Goal: Communication & Community: Answer question/provide support

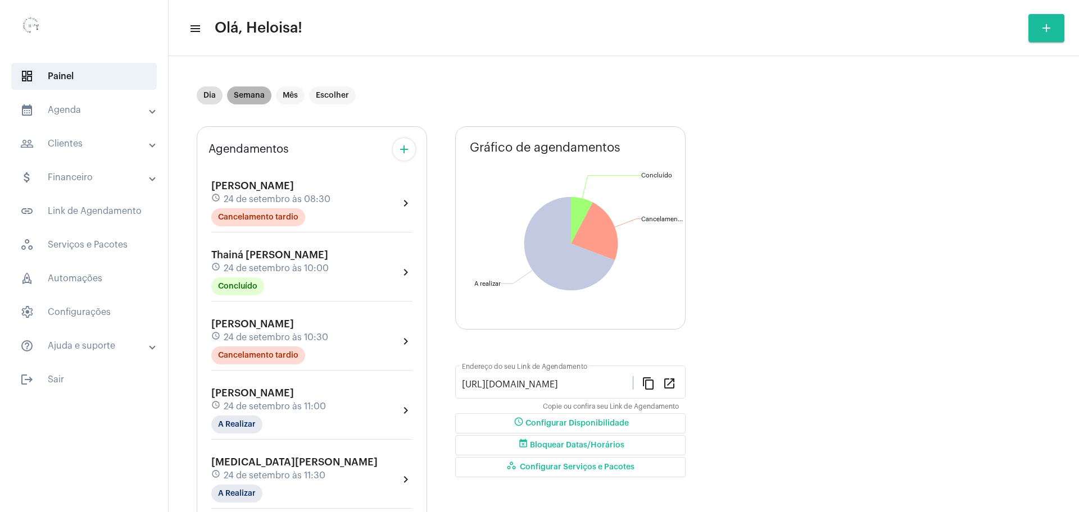
click at [255, 91] on mat-chip "Semana" at bounding box center [249, 96] width 44 height 18
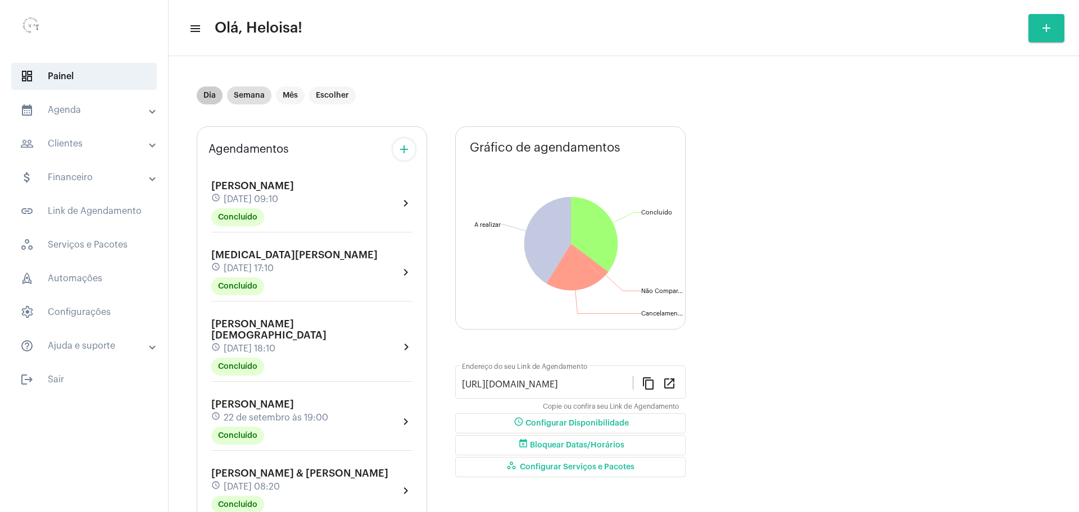
click at [206, 98] on mat-chip "Dia" at bounding box center [210, 96] width 26 height 18
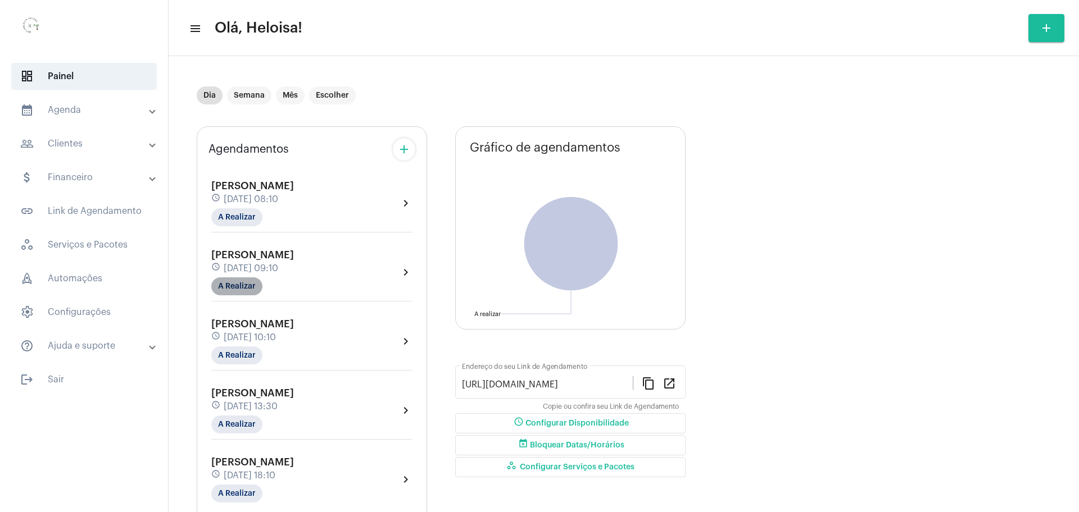
click at [237, 291] on mat-chip "A Realizar" at bounding box center [236, 287] width 51 height 18
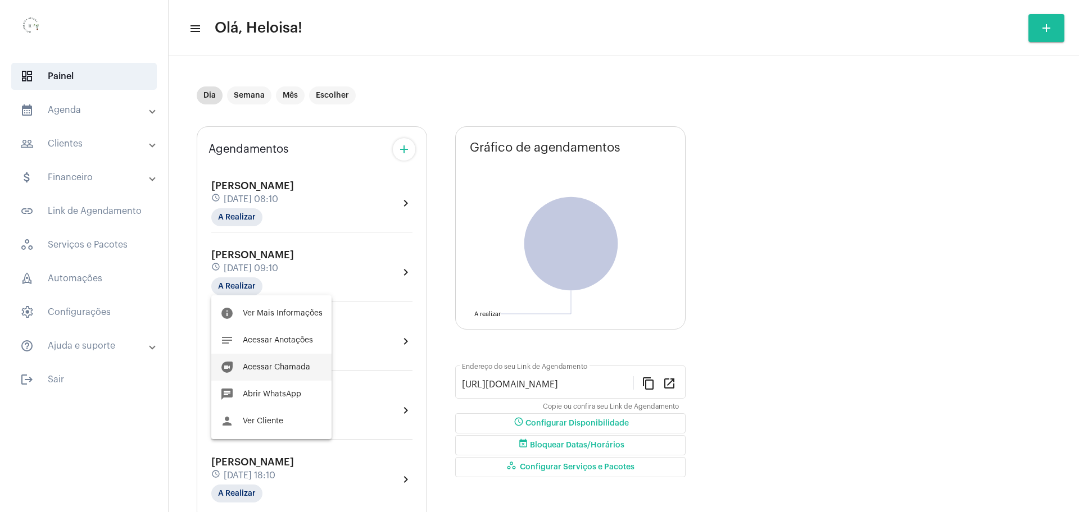
click at [271, 366] on span "Acessar Chamada" at bounding box center [276, 368] width 67 height 8
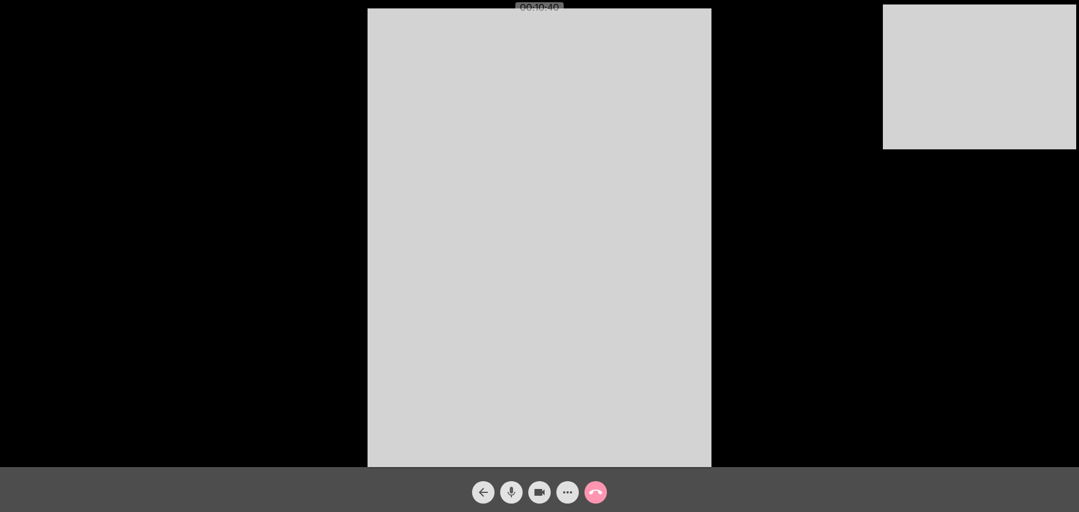
click at [508, 499] on mat-icon "mic" at bounding box center [511, 492] width 13 height 13
click at [508, 499] on mat-icon "mic_off" at bounding box center [511, 492] width 13 height 13
click at [508, 496] on mat-icon "mic" at bounding box center [511, 492] width 13 height 13
click at [513, 496] on mat-icon "mic_off" at bounding box center [511, 492] width 13 height 13
click at [513, 496] on mat-icon "mic" at bounding box center [511, 492] width 13 height 13
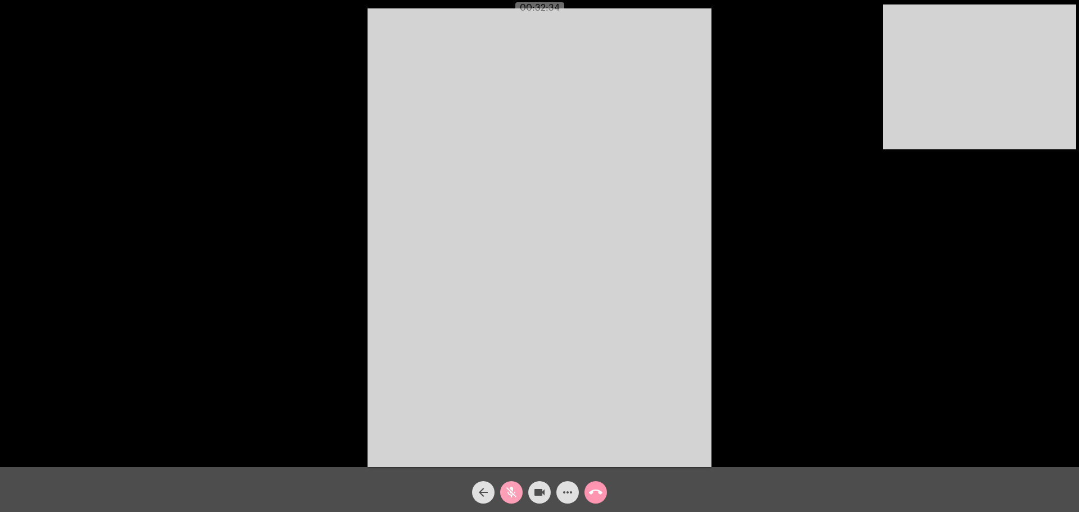
click at [513, 496] on mat-icon "mic_off" at bounding box center [511, 492] width 13 height 13
click at [513, 496] on mat-icon "mic" at bounding box center [511, 492] width 13 height 13
click at [507, 494] on mat-icon "mic_off" at bounding box center [511, 492] width 13 height 13
click at [507, 494] on mat-icon "mic" at bounding box center [511, 492] width 13 height 13
click at [507, 494] on mat-icon "mic_off" at bounding box center [511, 492] width 13 height 13
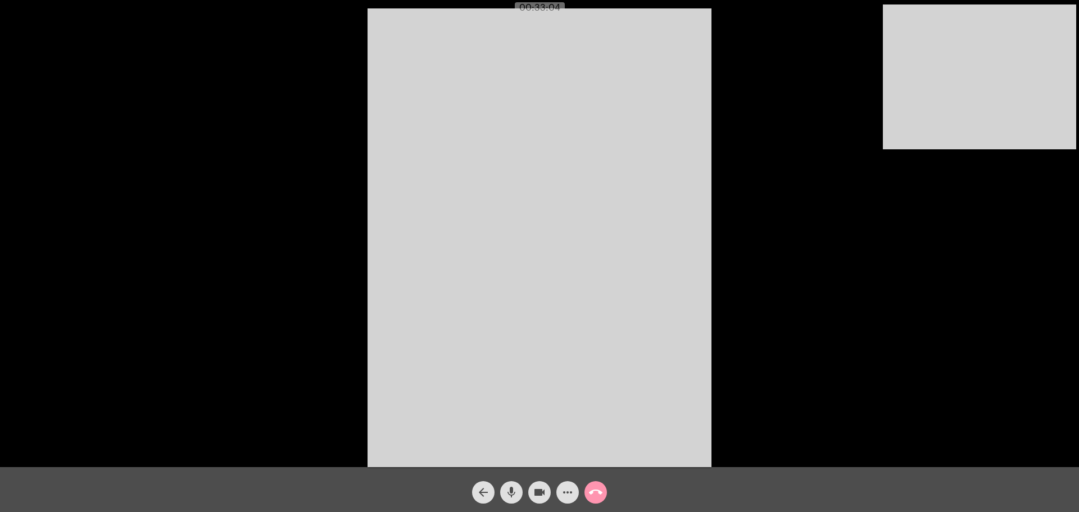
click at [485, 497] on mat-icon "arrow_back" at bounding box center [482, 492] width 13 height 13
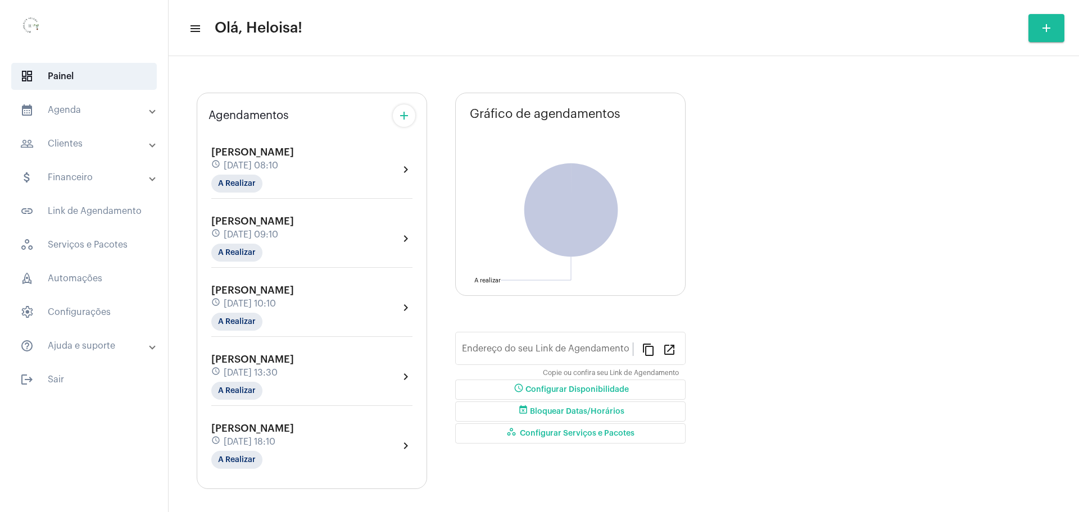
type input "[URL][DOMAIN_NAME]"
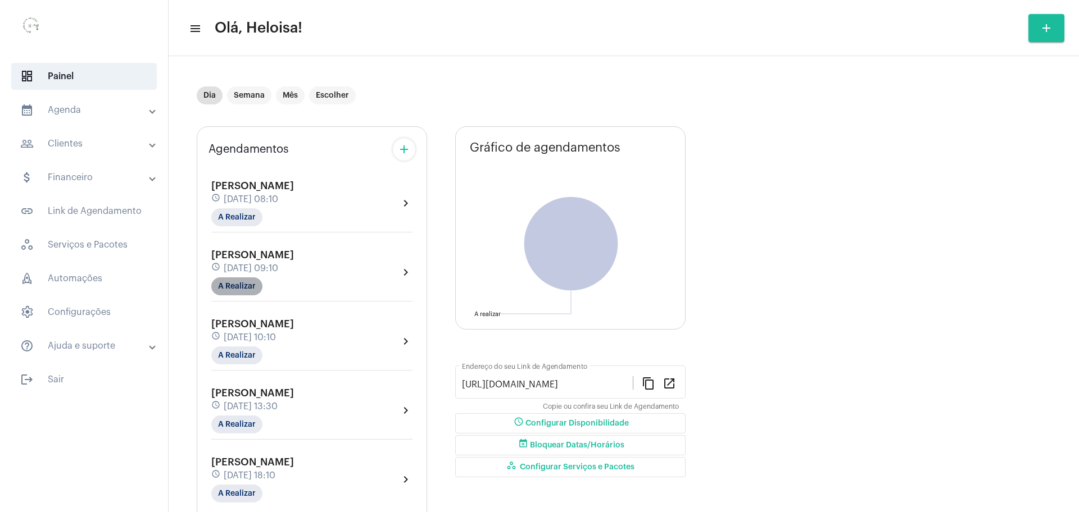
click at [221, 281] on mat-chip "A Realizar" at bounding box center [236, 287] width 51 height 18
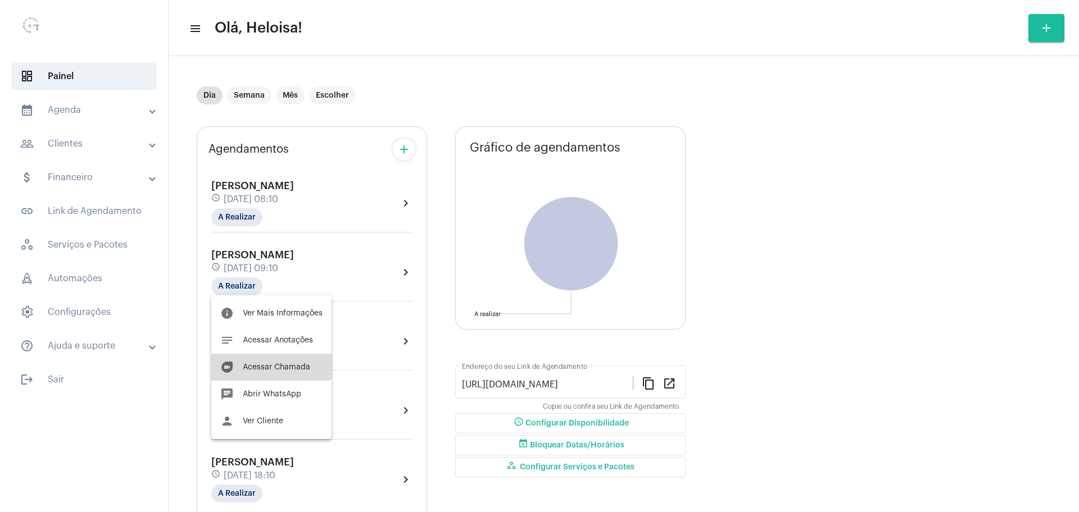
click at [268, 365] on span "Acessar Chamada" at bounding box center [276, 368] width 67 height 8
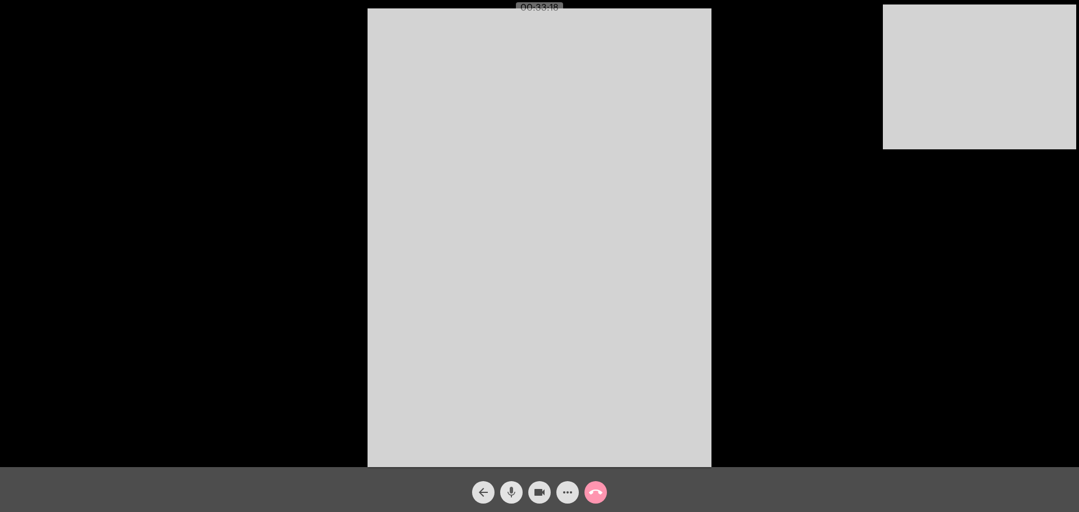
click at [506, 496] on mat-icon "mic" at bounding box center [511, 492] width 13 height 13
click at [506, 496] on mat-icon "mic_off" at bounding box center [511, 492] width 13 height 13
click at [506, 496] on mat-icon "mic" at bounding box center [511, 492] width 13 height 13
click at [503, 497] on button "mic_off" at bounding box center [511, 493] width 22 height 22
click at [503, 497] on button "mic" at bounding box center [511, 493] width 22 height 22
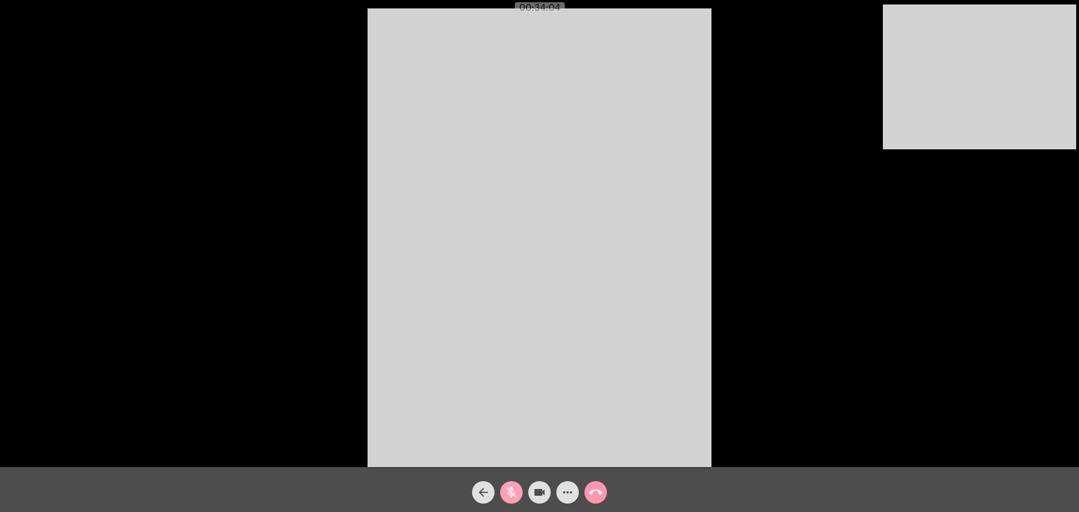
click at [505, 497] on mat-icon "mic_off" at bounding box center [511, 492] width 13 height 13
click at [505, 497] on mat-icon "mic" at bounding box center [511, 492] width 13 height 13
click at [511, 493] on mat-icon "mic_off" at bounding box center [511, 492] width 13 height 13
click at [500, 482] on button "mic" at bounding box center [511, 493] width 22 height 22
click at [511, 493] on mat-icon "mic_off" at bounding box center [511, 492] width 13 height 13
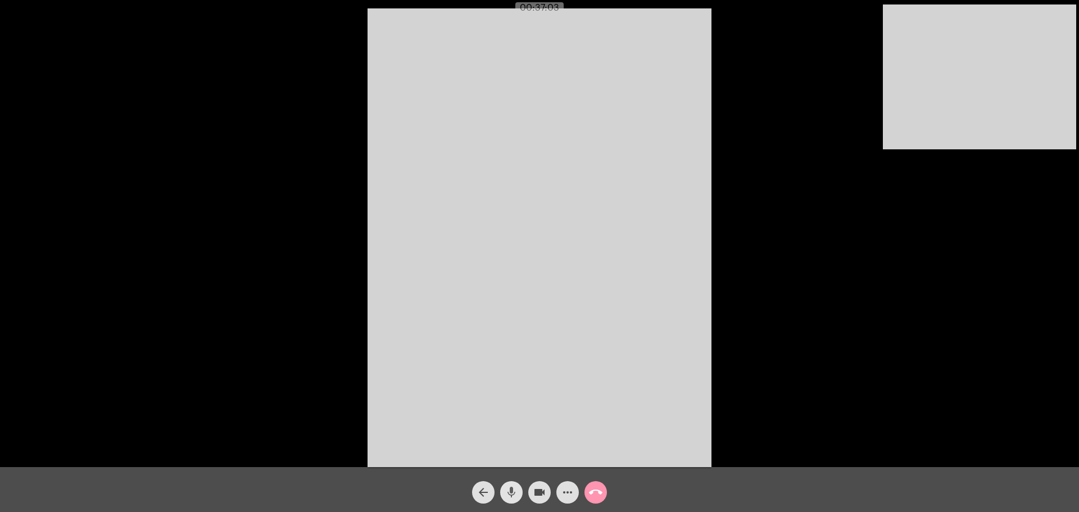
click at [509, 484] on span "mic" at bounding box center [511, 493] width 13 height 22
click at [515, 486] on mat-icon "mic_off" at bounding box center [511, 492] width 13 height 13
click at [515, 486] on mat-icon "mic" at bounding box center [511, 492] width 13 height 13
click at [510, 494] on mat-icon "mic_off" at bounding box center [511, 492] width 13 height 13
click at [510, 494] on mat-icon "mic" at bounding box center [511, 492] width 13 height 13
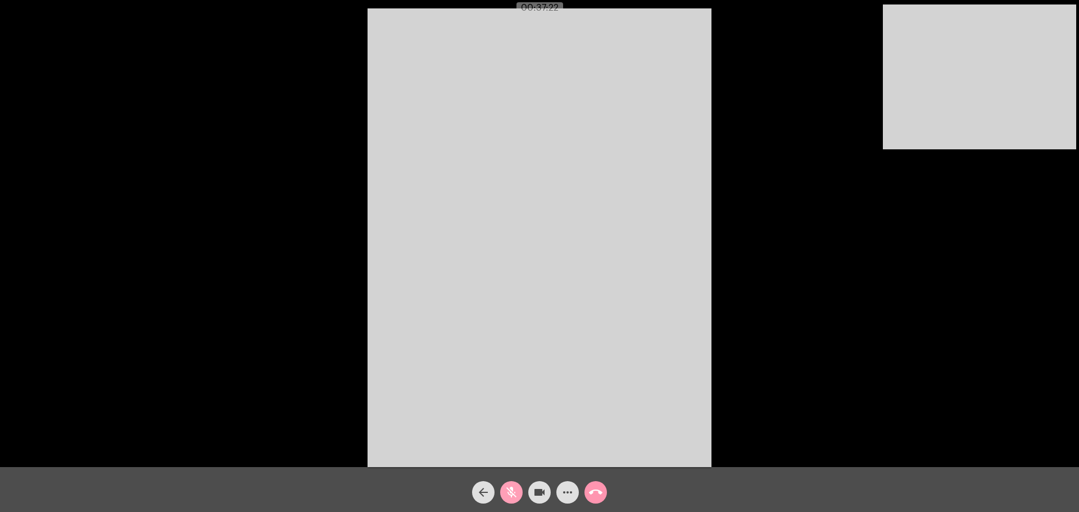
click at [510, 494] on mat-icon "mic_off" at bounding box center [511, 492] width 13 height 13
click at [516, 492] on mat-icon "mic" at bounding box center [511, 492] width 13 height 13
click at [516, 492] on mat-icon "mic_off" at bounding box center [511, 492] width 13 height 13
click at [516, 492] on mat-icon "mic" at bounding box center [511, 492] width 13 height 13
click at [516, 492] on mat-icon "mic_off" at bounding box center [511, 492] width 13 height 13
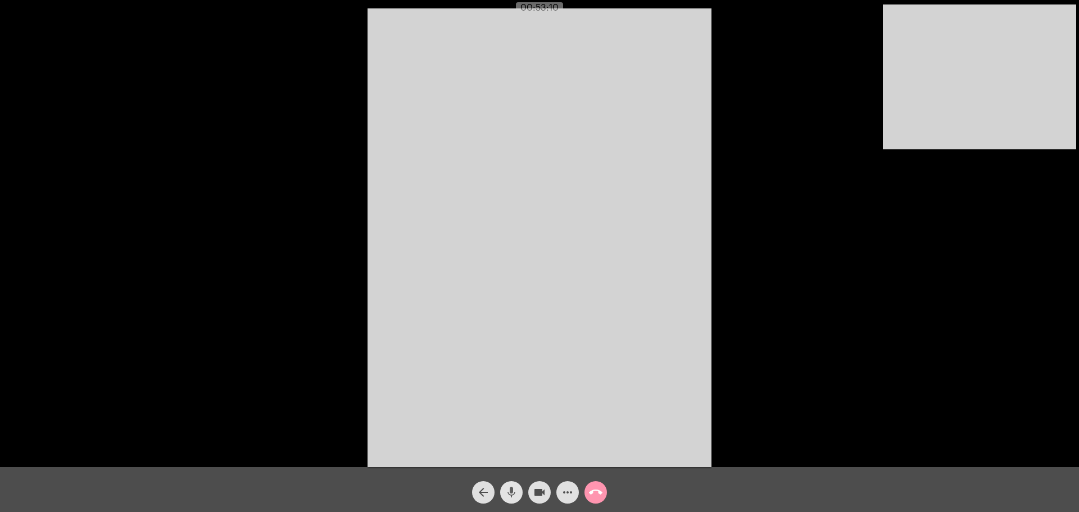
click at [516, 492] on mat-icon "mic" at bounding box center [511, 492] width 13 height 13
click at [516, 492] on mat-icon "mic_off" at bounding box center [511, 492] width 13 height 13
click at [604, 495] on button "call_end" at bounding box center [595, 493] width 22 height 22
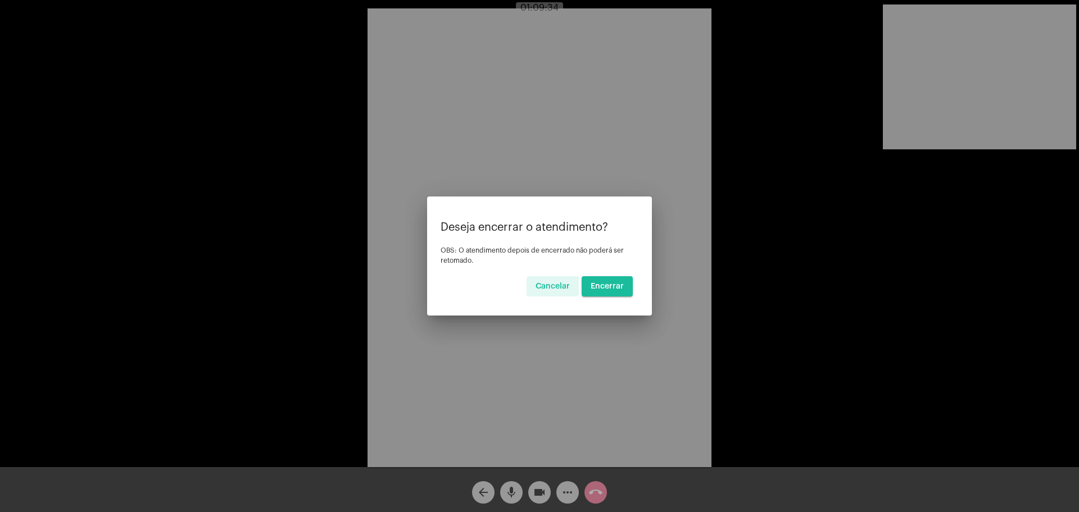
click at [622, 290] on button "Encerrar" at bounding box center [607, 286] width 51 height 20
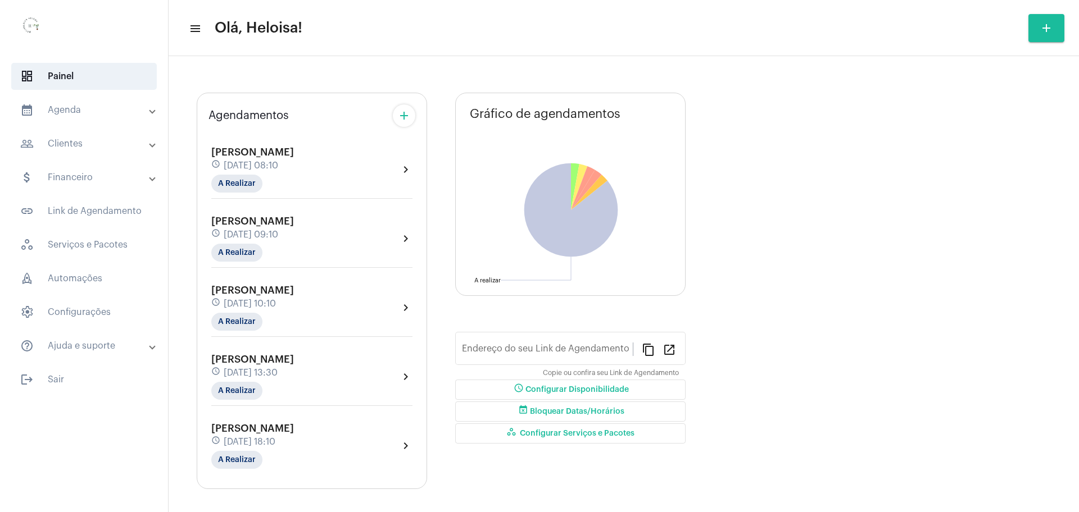
type input "[URL][DOMAIN_NAME]"
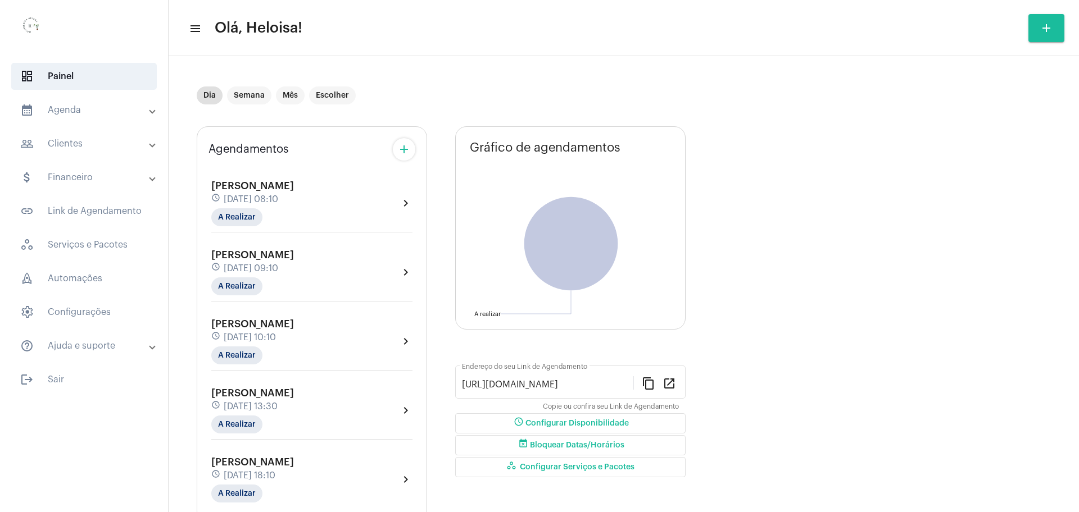
click at [276, 338] on span "[DATE] 10:10" at bounding box center [250, 338] width 52 height 10
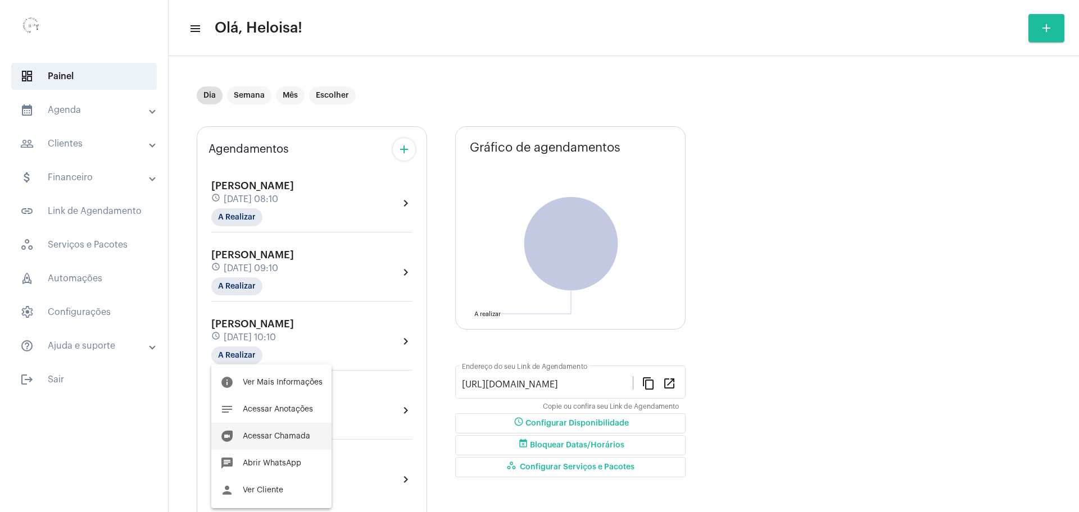
click at [286, 434] on span "Acessar Chamada" at bounding box center [276, 437] width 67 height 8
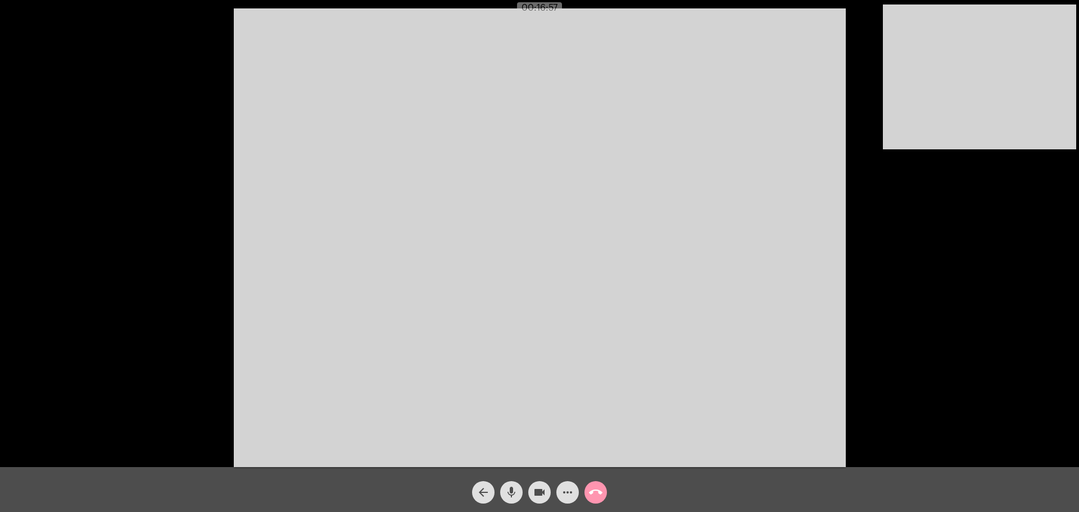
click at [906, 290] on div "Acessando Câmera e Microfone..." at bounding box center [539, 236] width 1077 height 467
click at [590, 493] on mat-icon "call_end" at bounding box center [595, 492] width 13 height 13
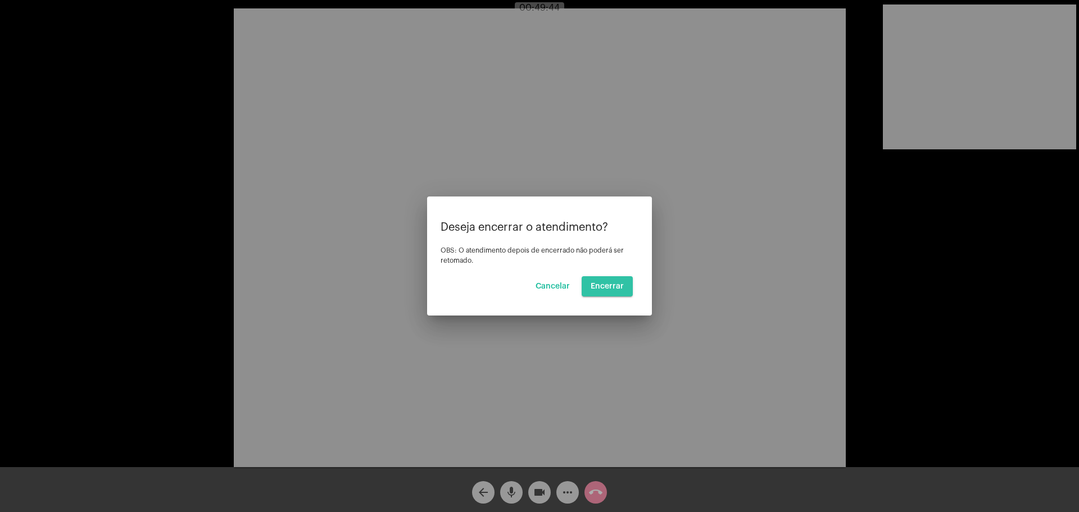
click at [607, 296] on button "Encerrar" at bounding box center [607, 286] width 51 height 20
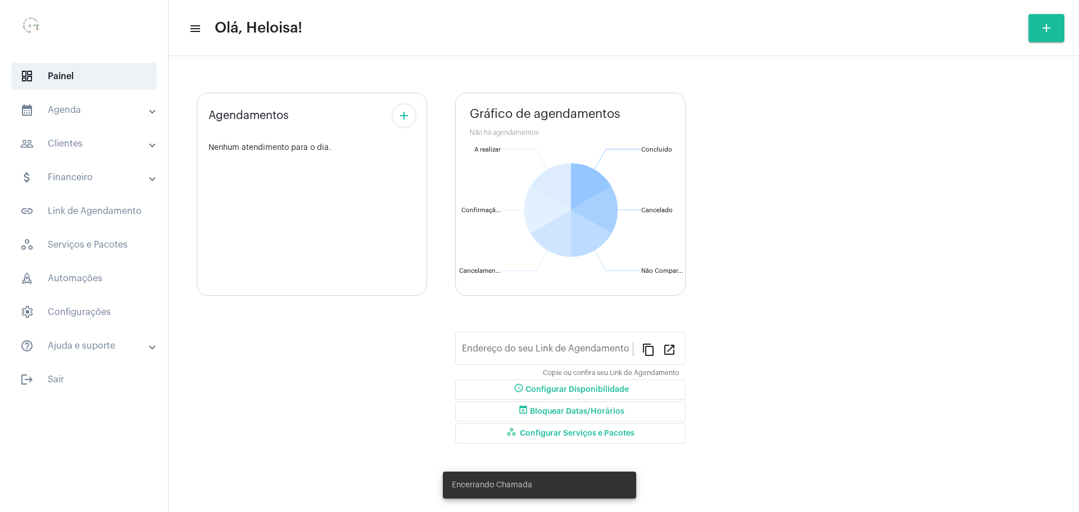
type input "[URL][DOMAIN_NAME]"
